Goal: Transaction & Acquisition: Purchase product/service

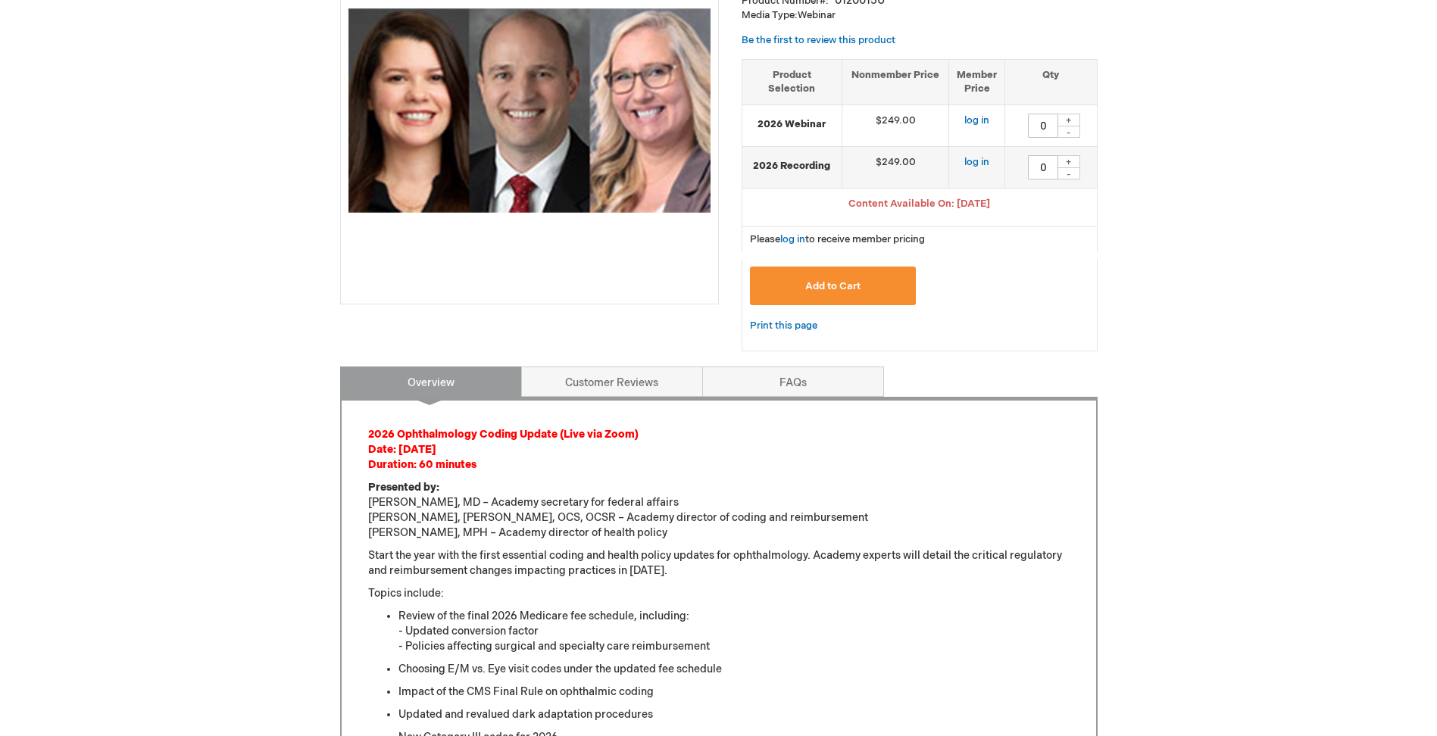
scroll to position [227, 0]
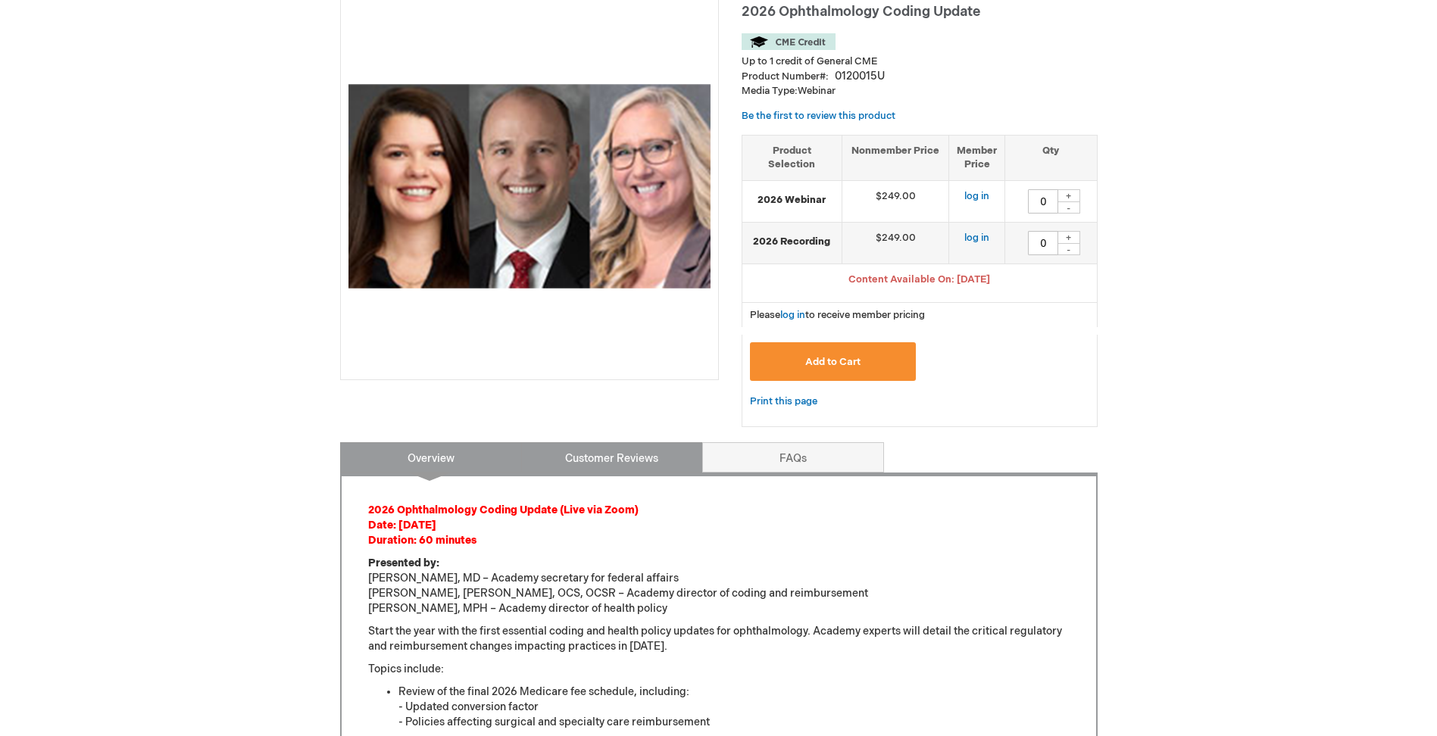
click at [584, 460] on link "Customer Reviews" at bounding box center [612, 457] width 182 height 30
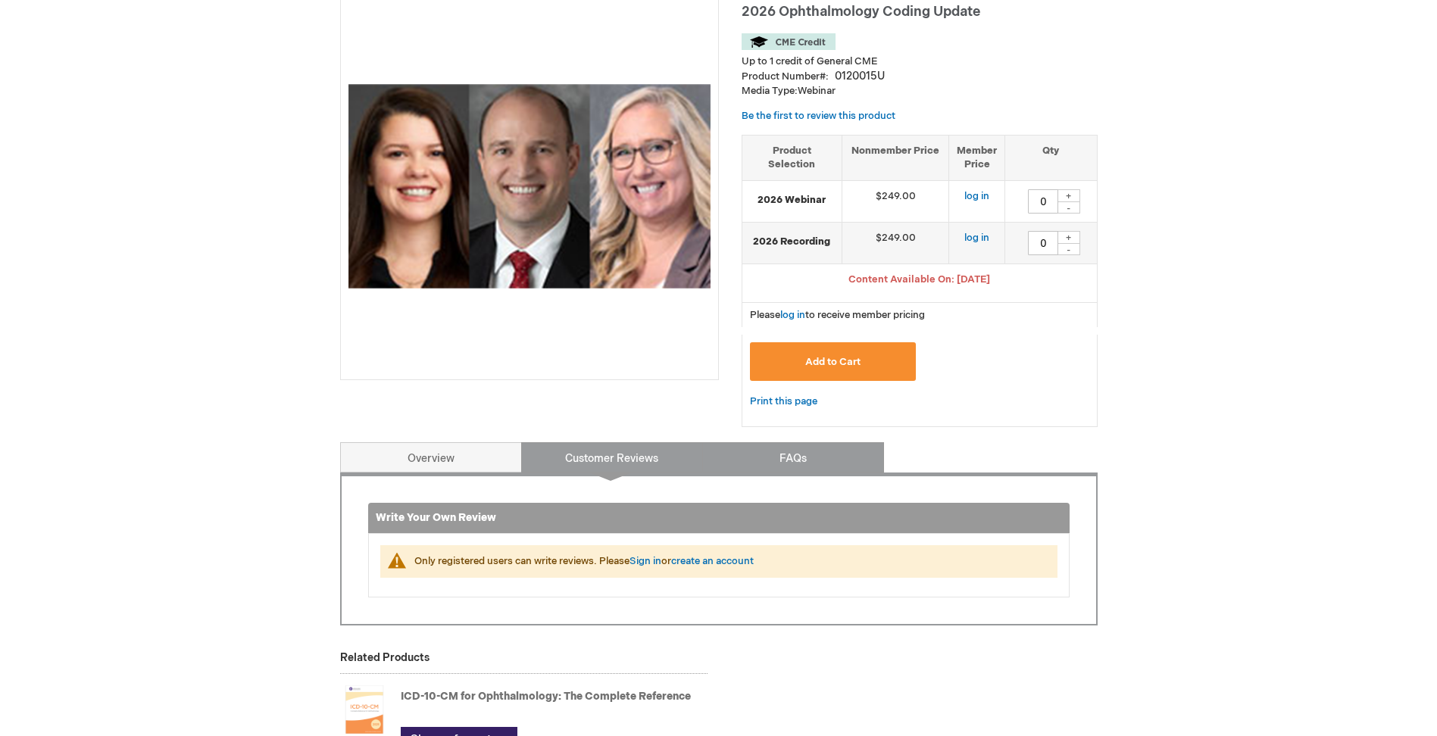
click at [738, 458] on link "FAQs" at bounding box center [793, 457] width 182 height 30
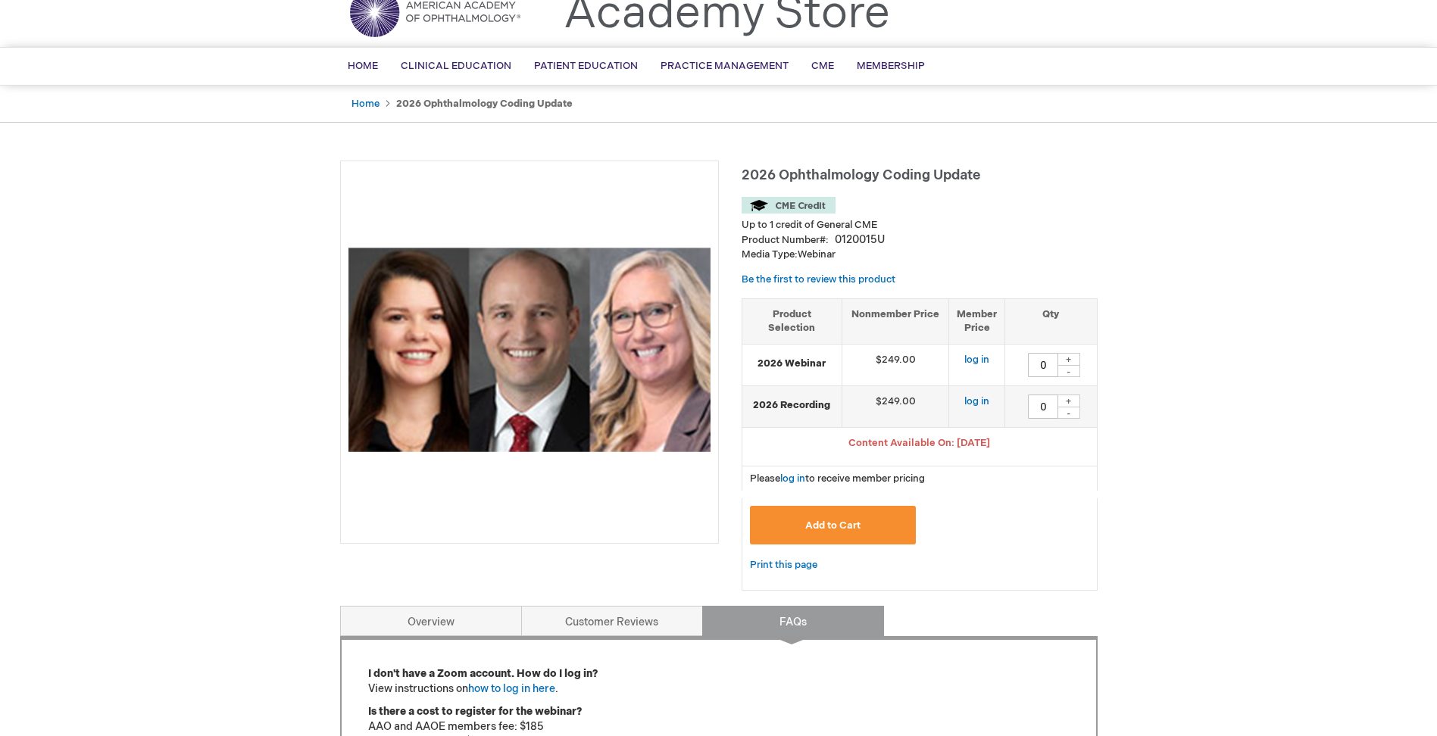
scroll to position [0, 0]
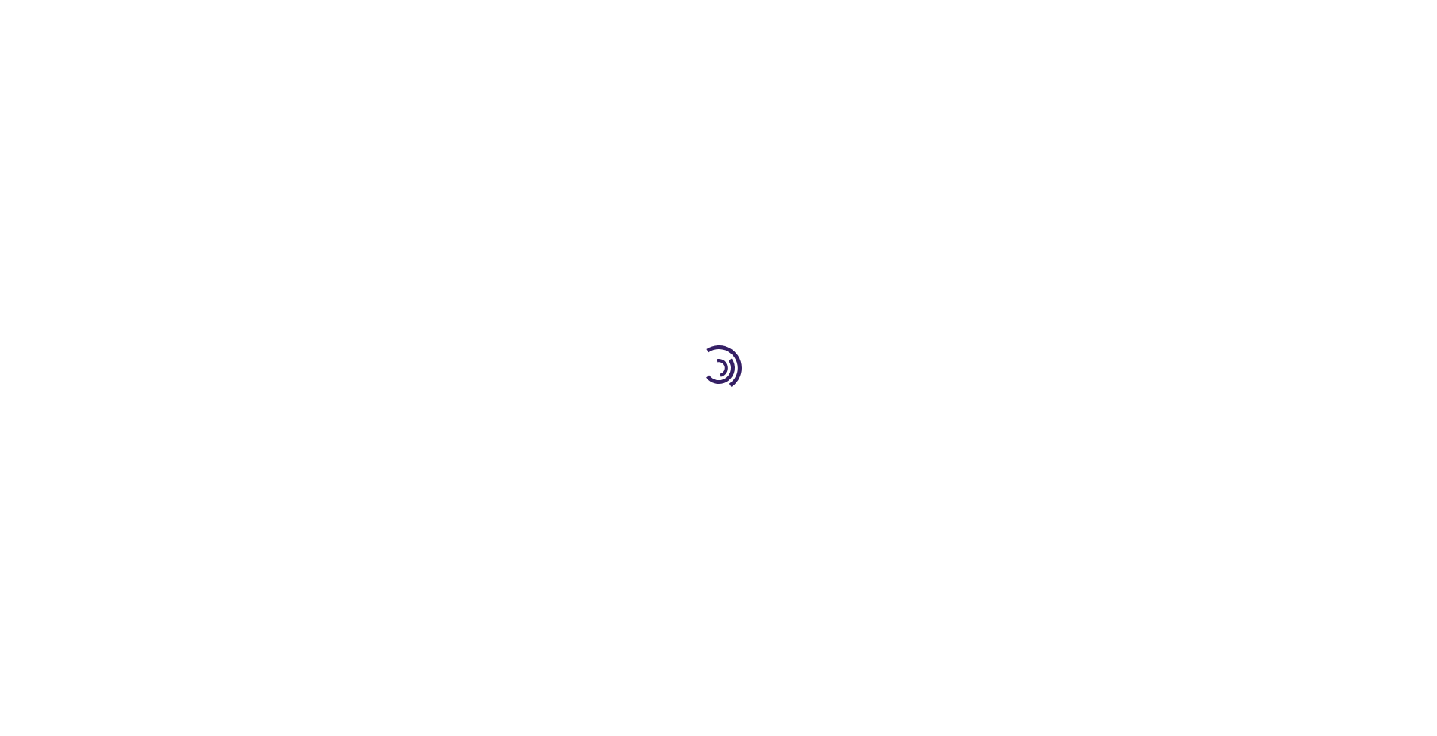
type input "0"
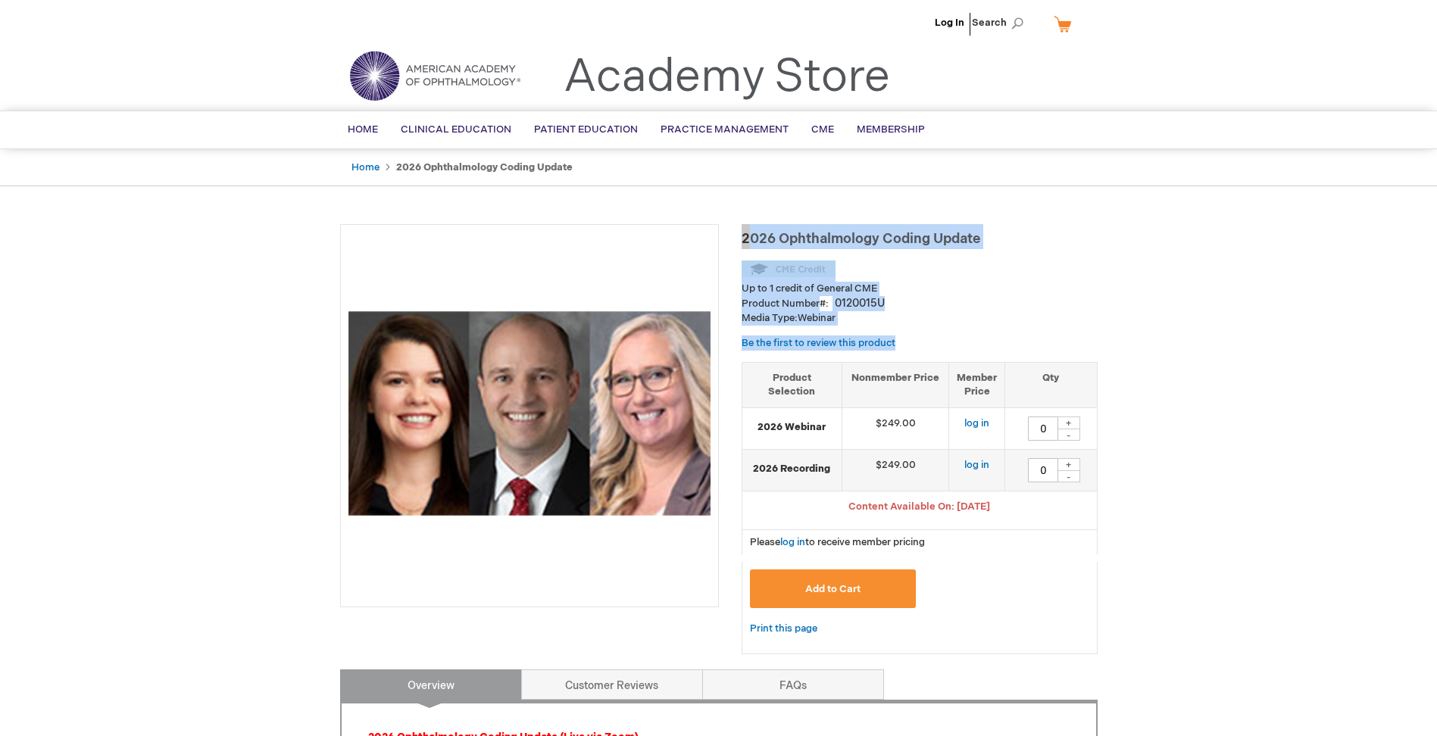
drag, startPoint x: 733, startPoint y: 177, endPoint x: 751, endPoint y: 354, distance: 178.2
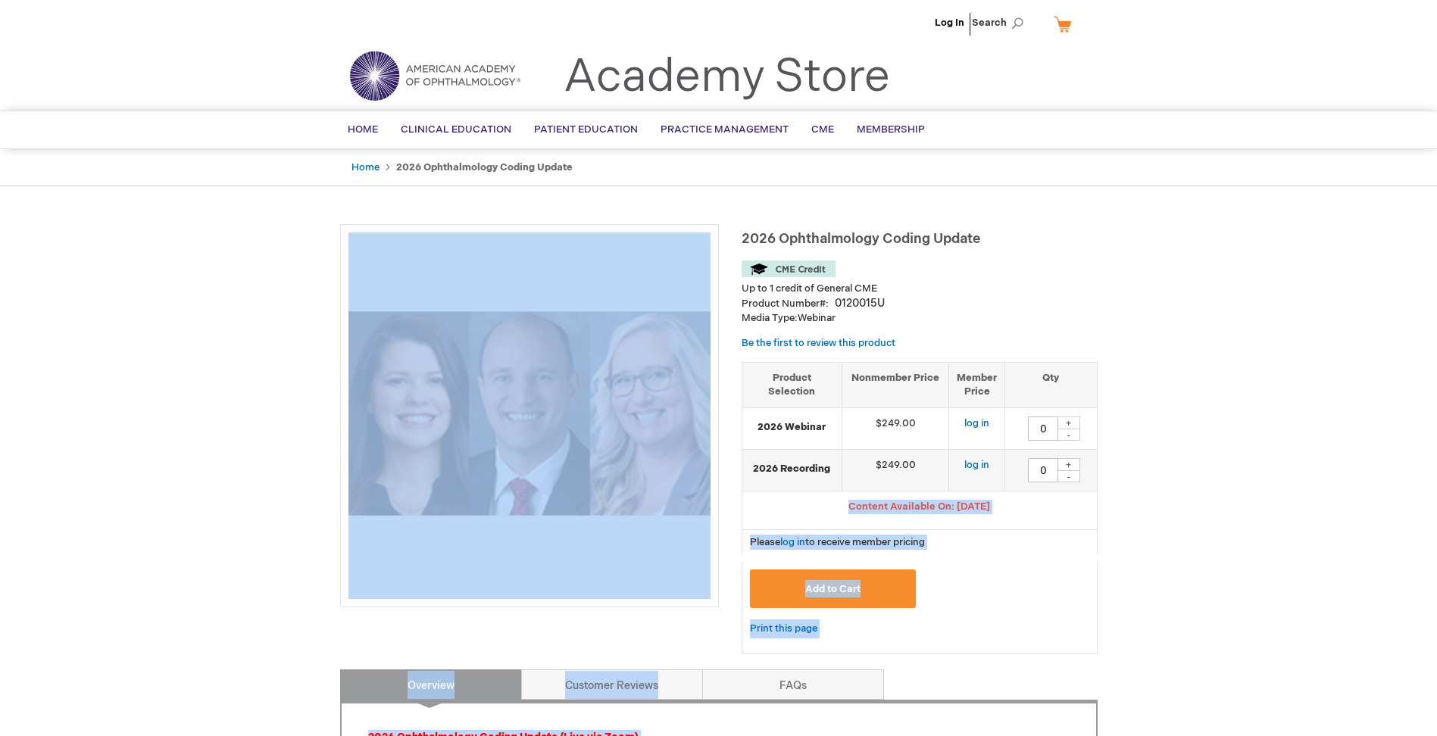
drag, startPoint x: 729, startPoint y: 211, endPoint x: 768, endPoint y: 502, distance: 293.6
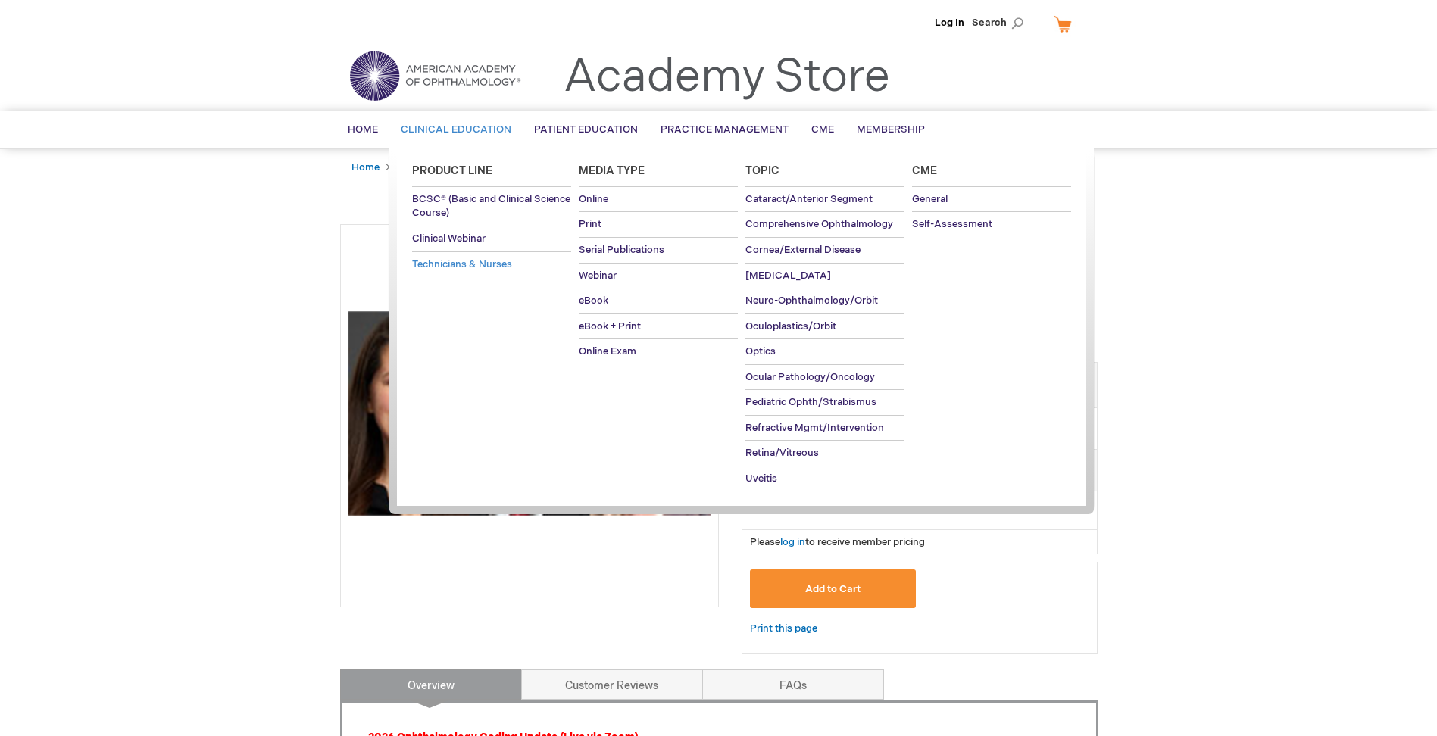
click at [495, 267] on span "Technicians & Nurses" at bounding box center [462, 264] width 100 height 12
